Goal: Transaction & Acquisition: Purchase product/service

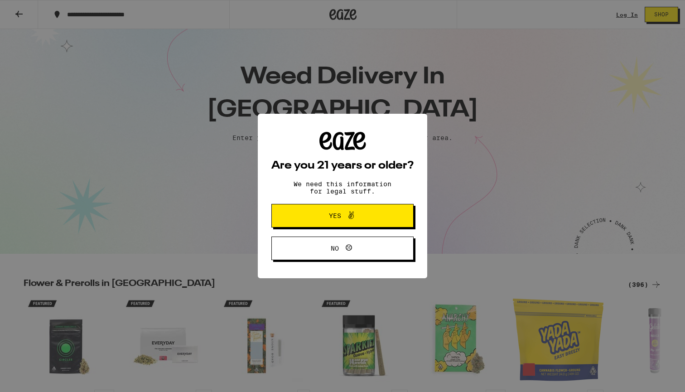
click at [371, 208] on button "Yes" at bounding box center [342, 216] width 142 height 24
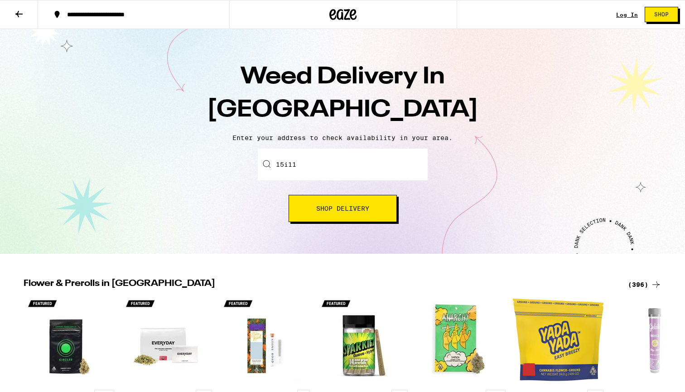
click at [354, 168] on input "15i11" at bounding box center [343, 164] width 170 height 32
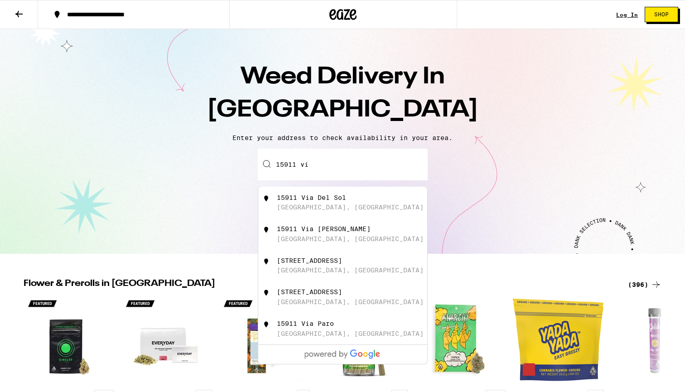
click at [356, 203] on div "[STREET_ADDRESS]" at bounding box center [358, 202] width 162 height 17
type input "[STREET_ADDRESS]"
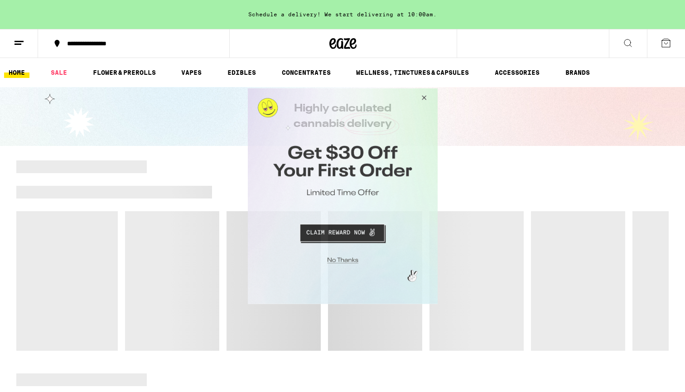
click at [423, 96] on button "Close Modal" at bounding box center [422, 99] width 24 height 22
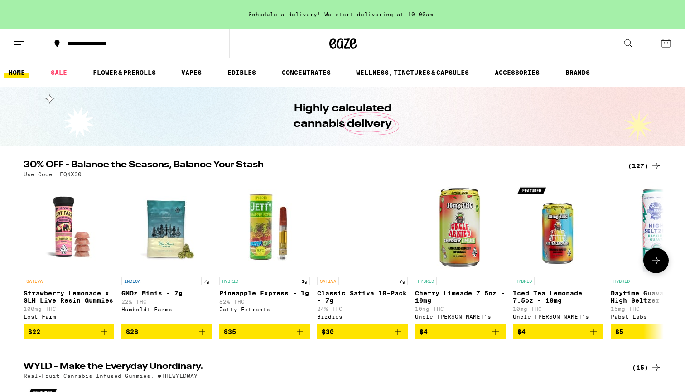
scroll to position [0, 0]
